Goal: Information Seeking & Learning: Learn about a topic

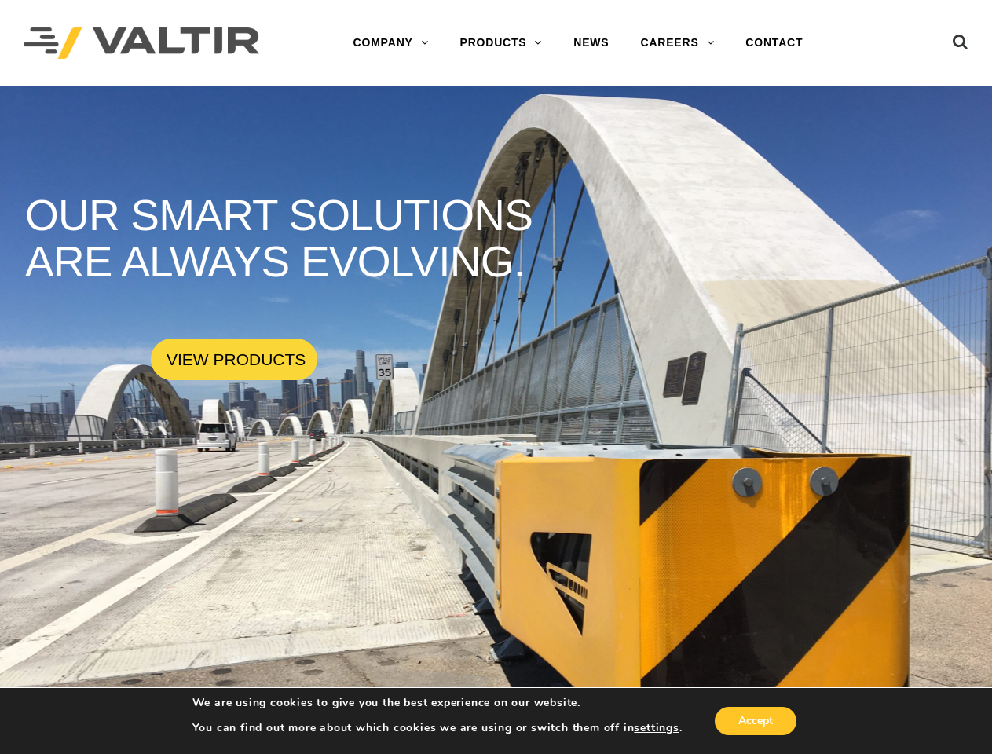
click at [496, 377] on rs-slide "OUR SMART SOLUTIONS ARE ALWAYS EVOLVING. VIEW PRODUCTS" at bounding box center [496, 463] width 992 height 754
click at [961, 38] on icon at bounding box center [961, 46] width 16 height 24
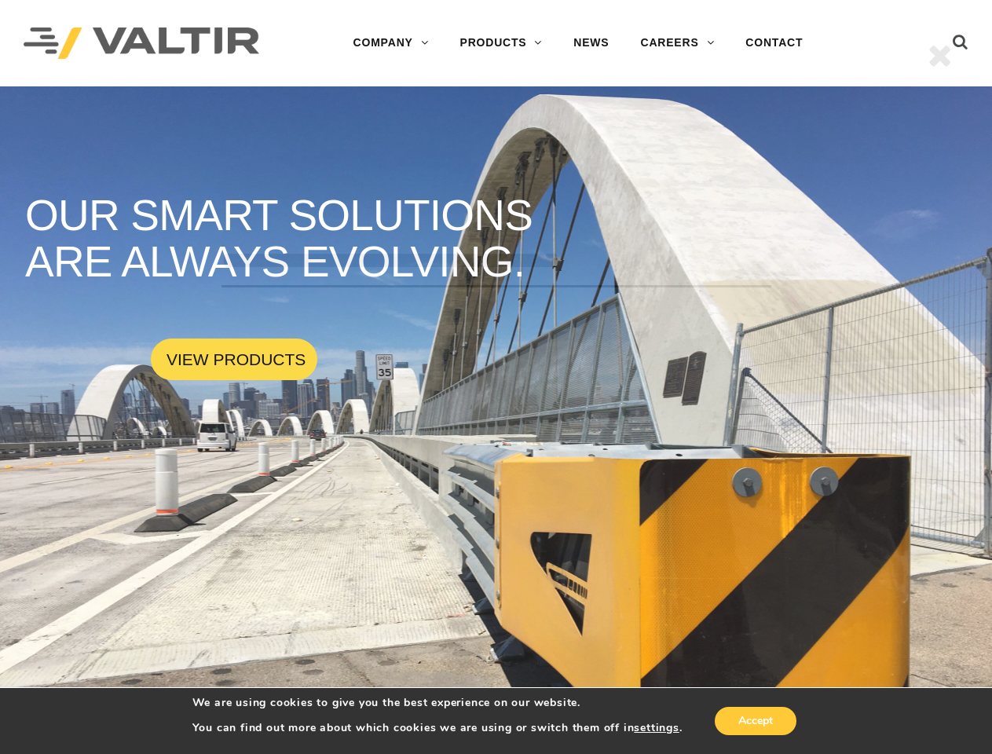
click at [496, 420] on div "******" at bounding box center [496, 377] width 992 height 754
